Goal: Task Accomplishment & Management: Use online tool/utility

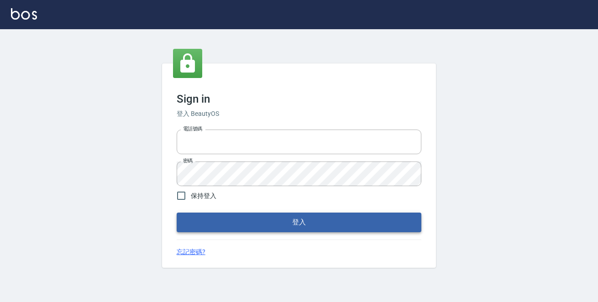
type input "0229470385"
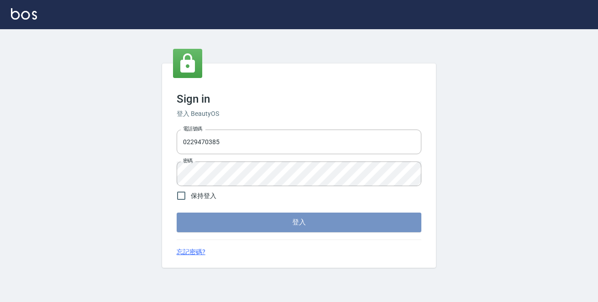
drag, startPoint x: 345, startPoint y: 228, endPoint x: 338, endPoint y: 228, distance: 7.3
click at [343, 228] on button "登入" at bounding box center [299, 222] width 245 height 19
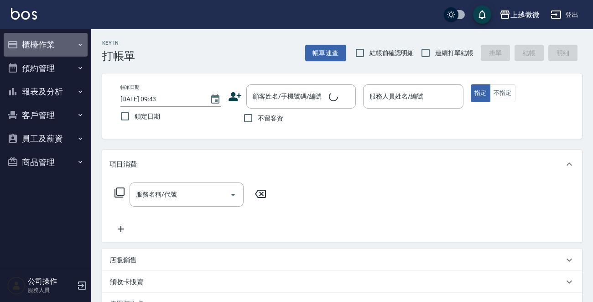
click at [51, 38] on button "櫃檯作業" at bounding box center [46, 45] width 84 height 24
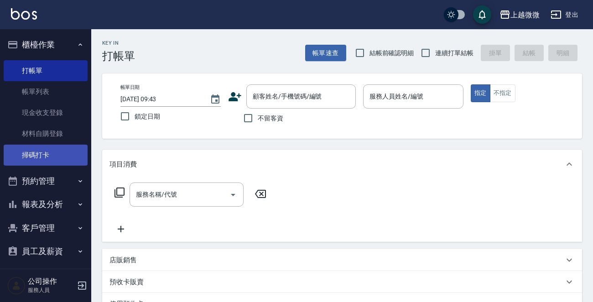
click at [60, 154] on link "掃碼打卡" at bounding box center [46, 155] width 84 height 21
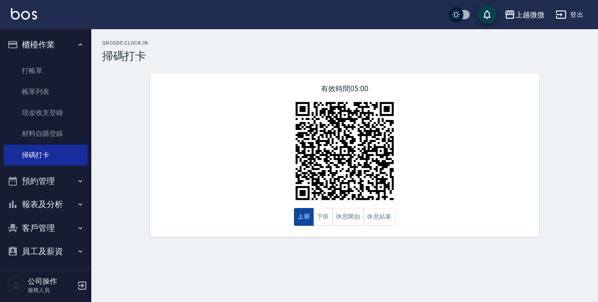
click at [303, 222] on button "上班" at bounding box center [304, 217] width 20 height 18
